Goal: Navigation & Orientation: Find specific page/section

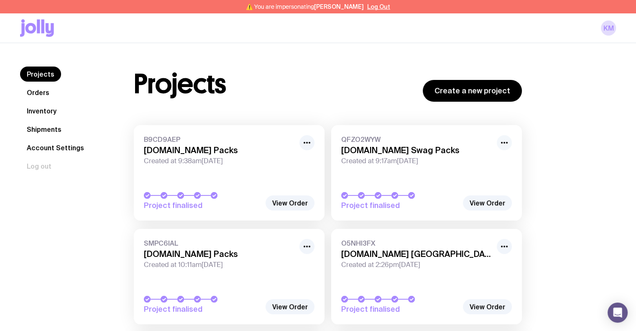
click at [502, 143] on icon "button" at bounding box center [504, 142] width 10 height 10
click at [491, 175] on button "Hide" at bounding box center [485, 173] width 40 height 8
click at [305, 247] on icon "button" at bounding box center [307, 246] width 10 height 10
click at [286, 277] on button "Hide" at bounding box center [287, 277] width 40 height 8
click at [503, 142] on icon "button" at bounding box center [504, 142] width 10 height 10
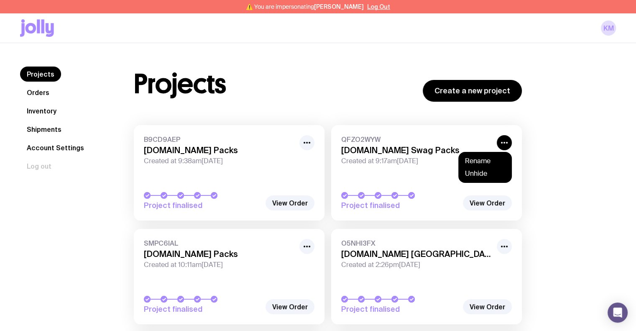
click at [554, 167] on div "Projects Create a new project B9CD9AEP [DOMAIN_NAME] Packs Created at 9:38am[DA…" at bounding box center [365, 306] width 502 height 481
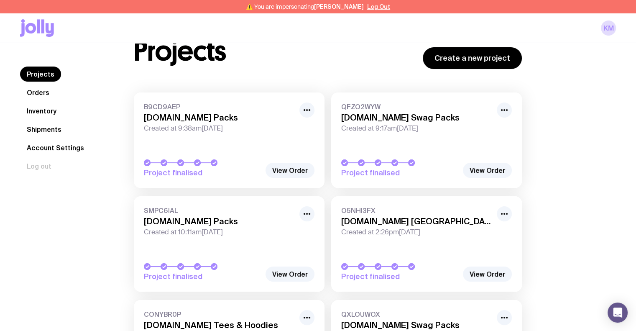
scroll to position [42, 0]
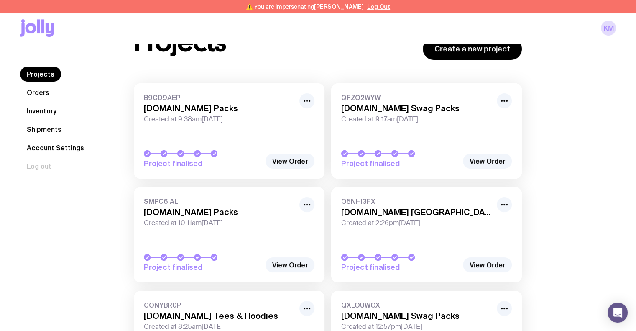
click at [44, 97] on link "Orders" at bounding box center [38, 92] width 36 height 15
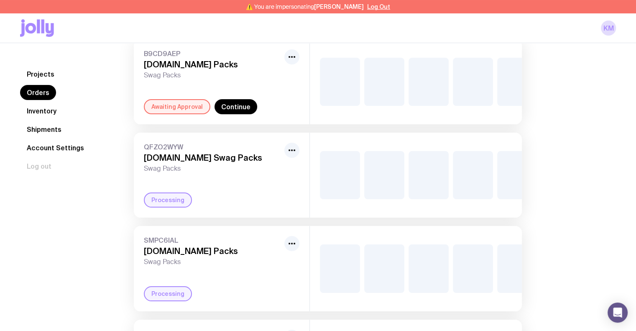
scroll to position [84, 0]
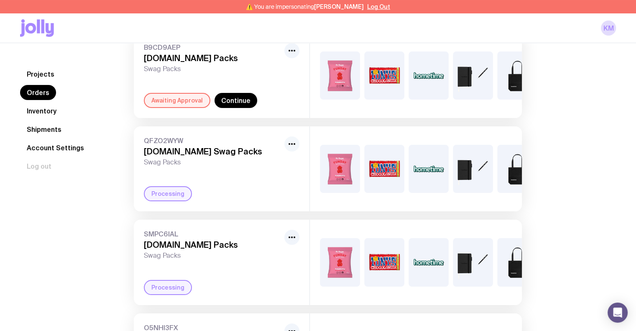
click at [293, 147] on icon "button" at bounding box center [292, 144] width 10 height 10
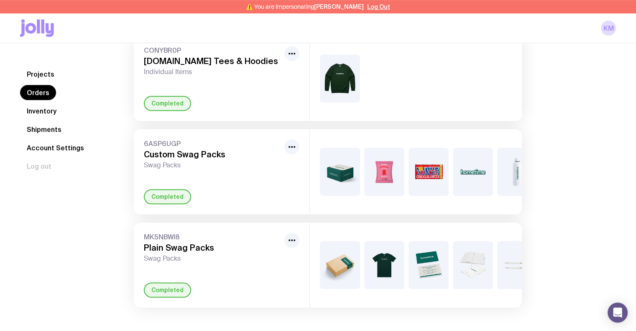
scroll to position [460, 0]
click at [27, 73] on link "Projects" at bounding box center [40, 73] width 41 height 15
